Goal: Task Accomplishment & Management: Complete application form

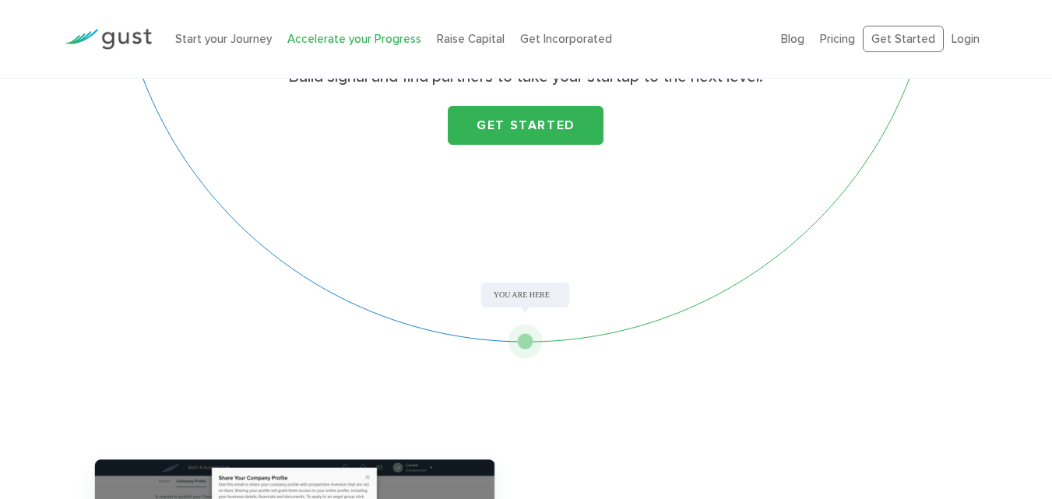
scroll to position [161, 0]
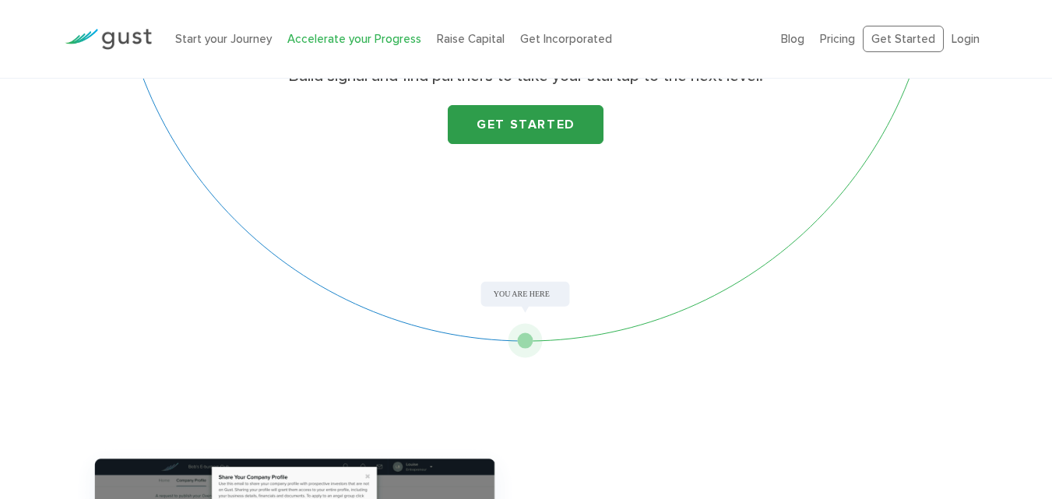
click at [522, 132] on link "Get Started" at bounding box center [526, 124] width 156 height 39
click at [247, 37] on link "Start your Journey" at bounding box center [223, 39] width 97 height 14
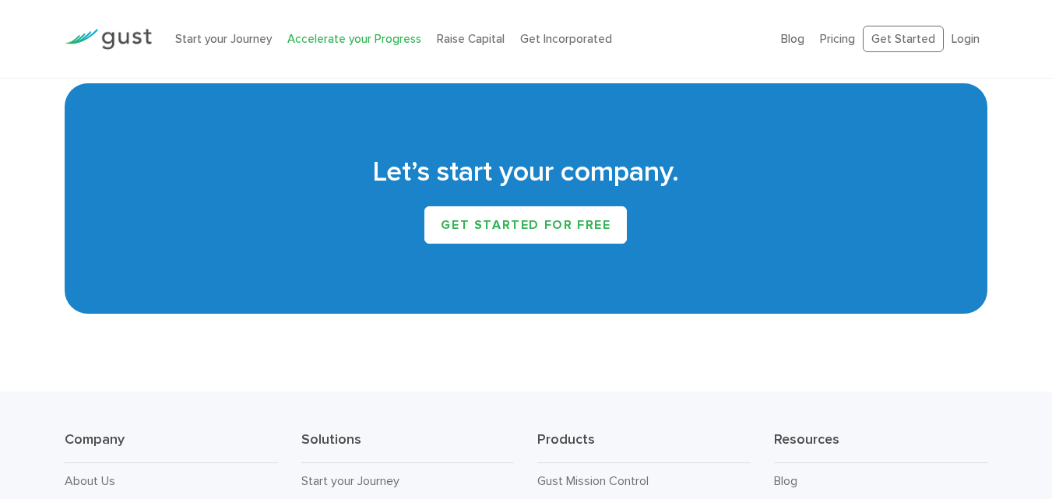
scroll to position [2559, 0]
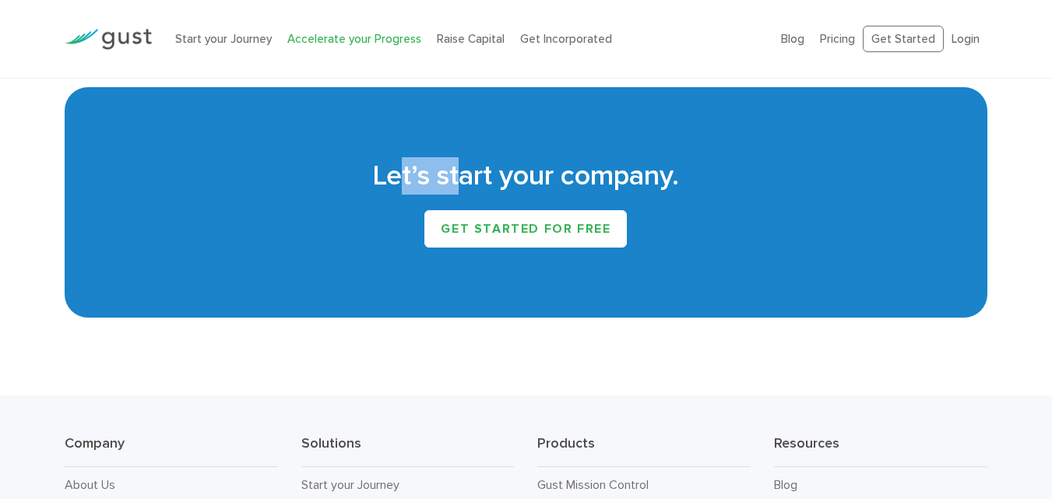
drag, startPoint x: 454, startPoint y: 186, endPoint x: 656, endPoint y: 177, distance: 202.7
click at [646, 182] on h2 "Let’s start your company." at bounding box center [526, 175] width 877 height 37
click at [294, 97] on div "Let’s start your company. Get started for free" at bounding box center [526, 202] width 923 height 230
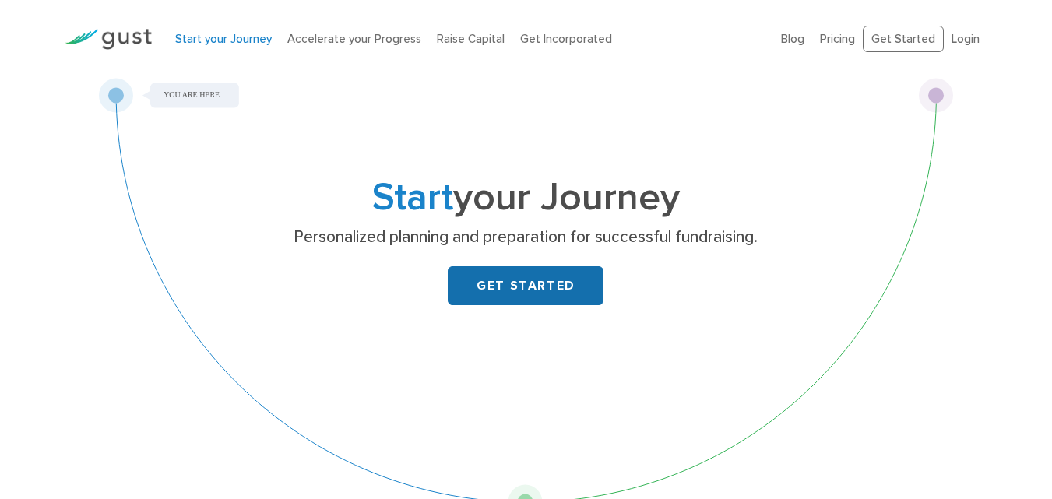
click at [527, 280] on link "GET STARTED" at bounding box center [526, 285] width 156 height 39
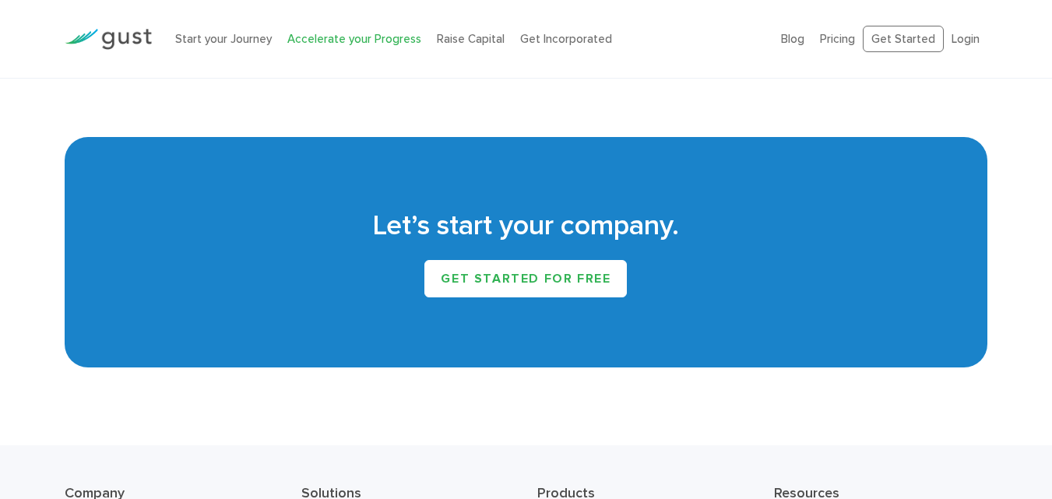
scroll to position [2494, 0]
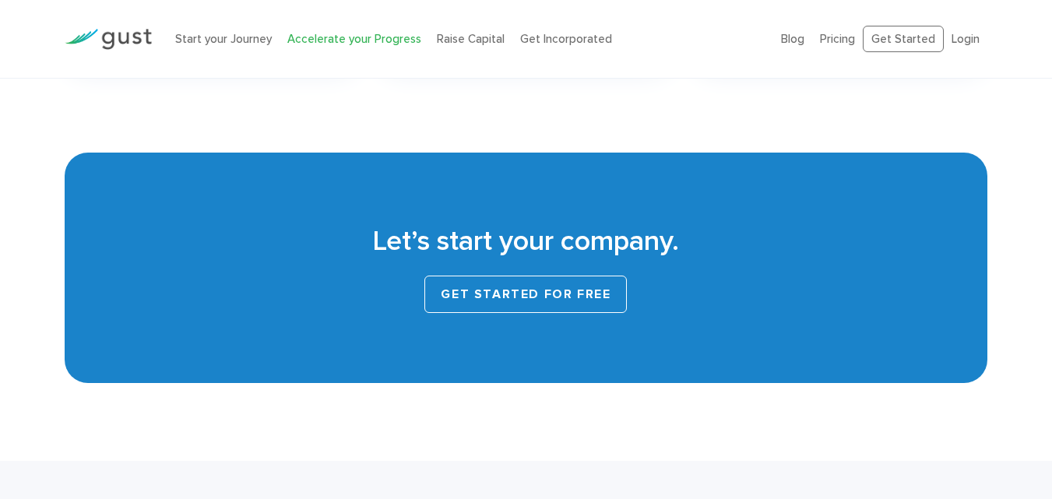
click at [561, 298] on link "Get started for free" at bounding box center [525, 294] width 202 height 37
